Goal: Transaction & Acquisition: Purchase product/service

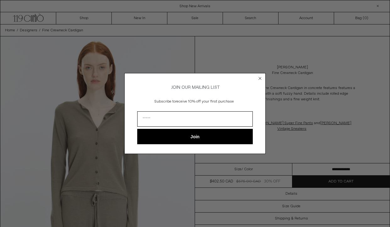
click at [260, 77] on icon "Close dialog" at bounding box center [260, 78] width 3 height 3
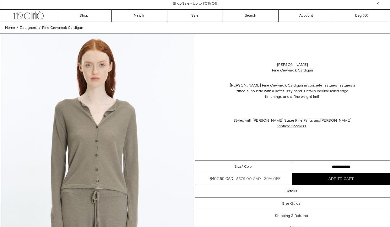
scroll to position [3, 0]
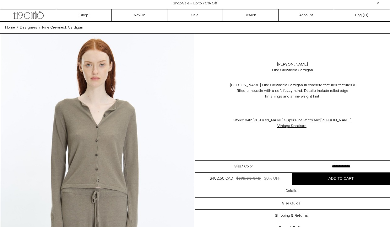
click at [211, 3] on span "Shop Sale - Up to 70% Off" at bounding box center [195, 3] width 44 height 5
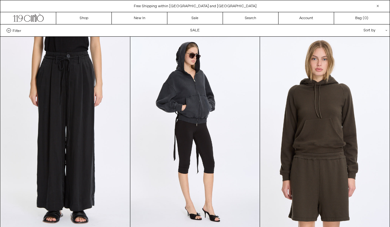
click at [371, 34] on div "Sort by .cls-1{fill:#231f20}" at bounding box center [355, 31] width 57 height 12
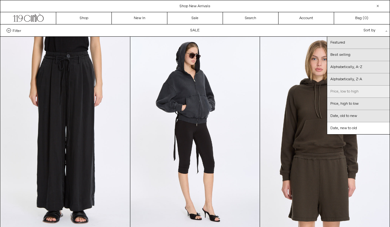
click at [345, 93] on link "Price, low to high" at bounding box center [358, 92] width 63 height 12
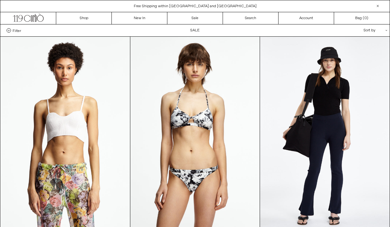
click at [14, 32] on span "Filter" at bounding box center [17, 30] width 8 height 4
click at [0, 0] on select "**********" at bounding box center [0, 0] width 0 height 0
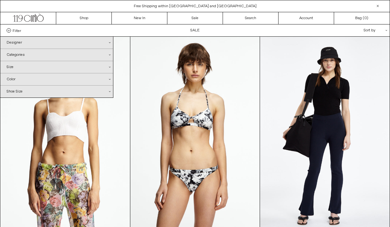
click at [21, 55] on div "Categories .cls-1{fill:#231f20}" at bounding box center [56, 55] width 113 height 12
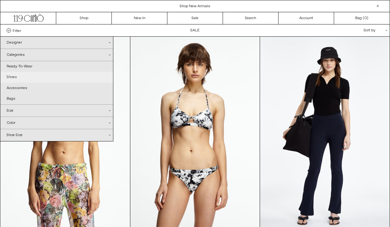
click at [15, 78] on link "Shoes" at bounding box center [56, 77] width 113 height 11
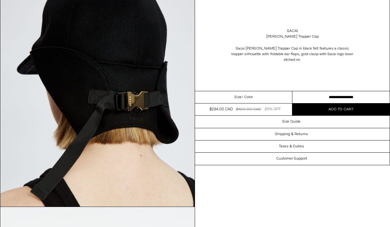
scroll to position [785, 0]
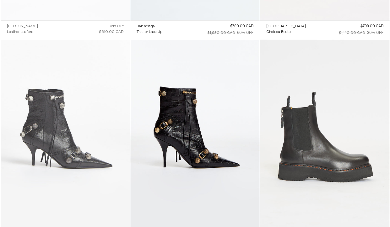
scroll to position [1975, 0]
